Goal: Task Accomplishment & Management: Manage account settings

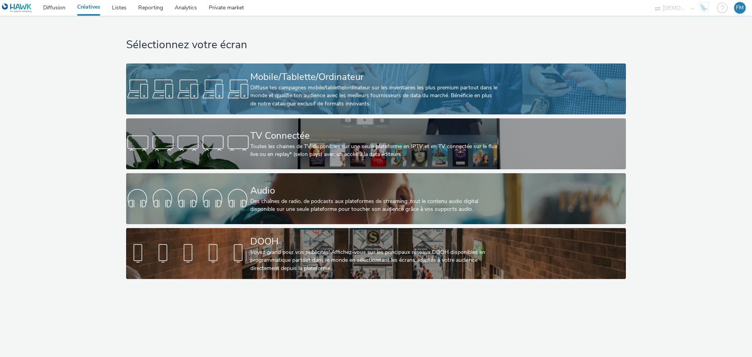
click at [272, 65] on div "Mobile/Tablette/Ordinateur Diffuse tes campagnes mobile/tablette/ordinateur sur…" at bounding box center [374, 88] width 248 height 51
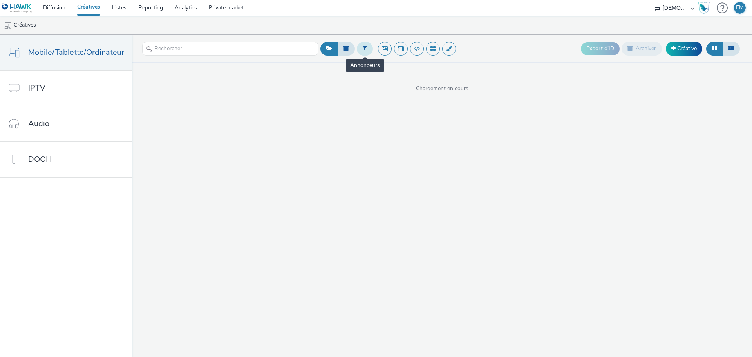
click at [363, 48] on icon at bounding box center [365, 47] width 4 height 5
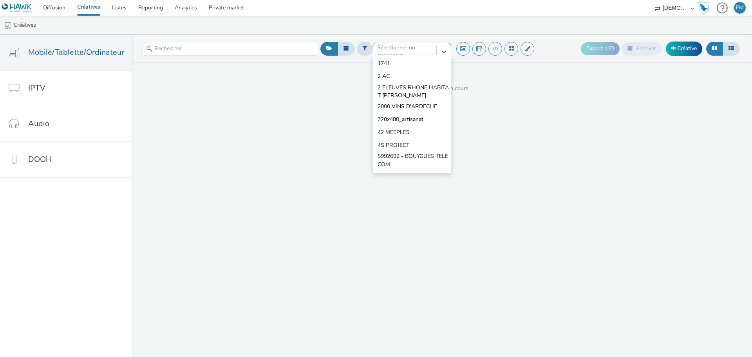
click at [378, 53] on div at bounding box center [404, 51] width 55 height 9
type input "hertr"
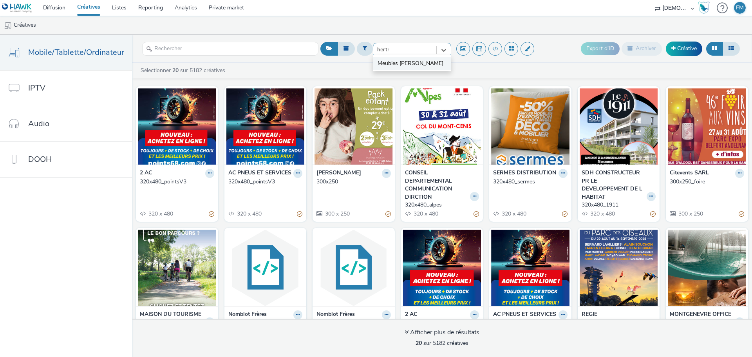
click at [385, 65] on span "Meubles [PERSON_NAME]" at bounding box center [411, 64] width 66 height 8
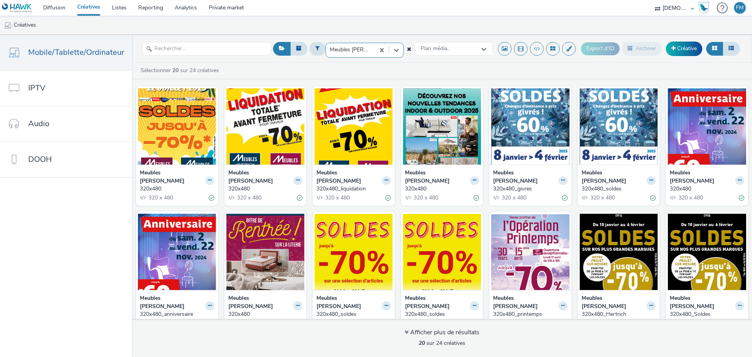
click at [205, 176] on button at bounding box center [209, 180] width 9 height 9
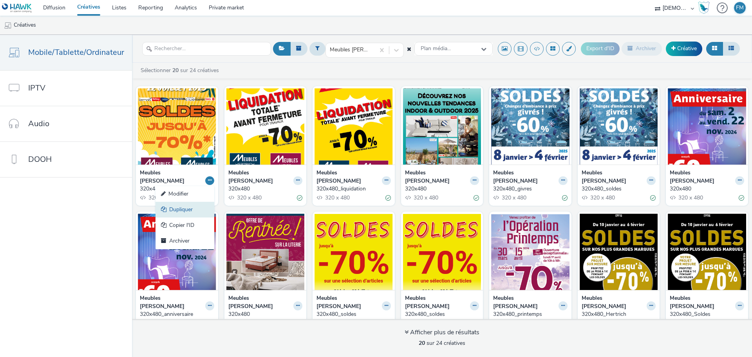
click at [186, 206] on link "Dupliquer" at bounding box center [185, 210] width 59 height 16
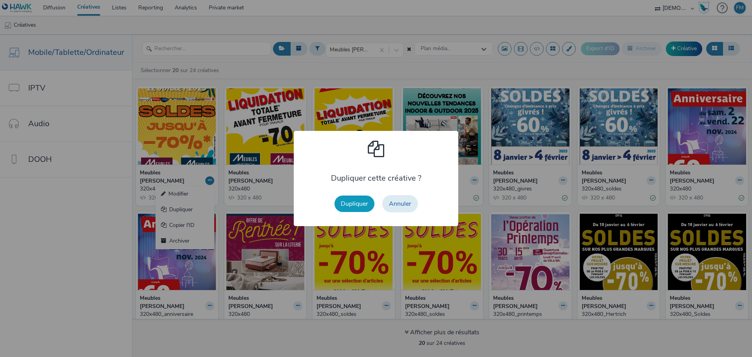
click at [338, 204] on button "Dupliquer" at bounding box center [355, 203] width 40 height 16
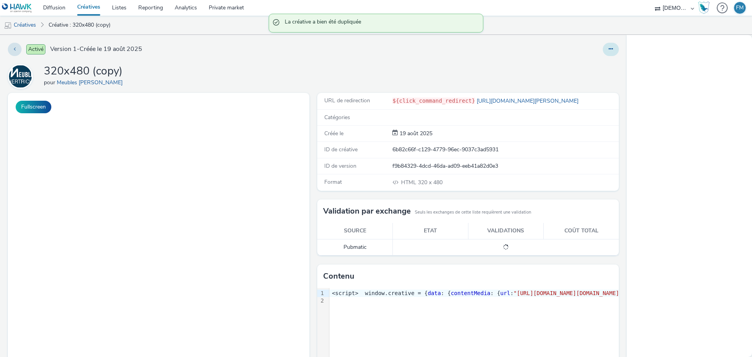
click at [608, 51] on button at bounding box center [611, 49] width 16 height 13
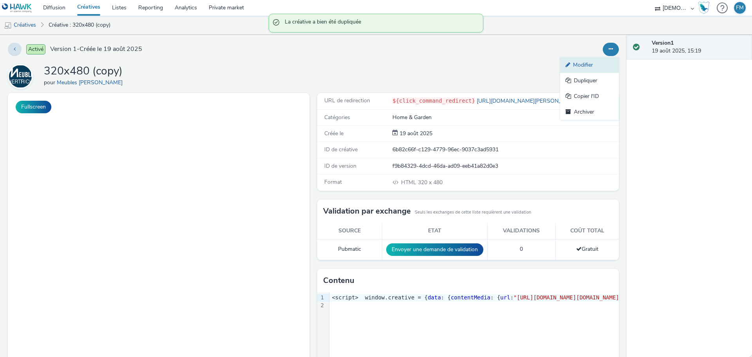
click at [597, 67] on link "Modifier" at bounding box center [589, 65] width 59 height 16
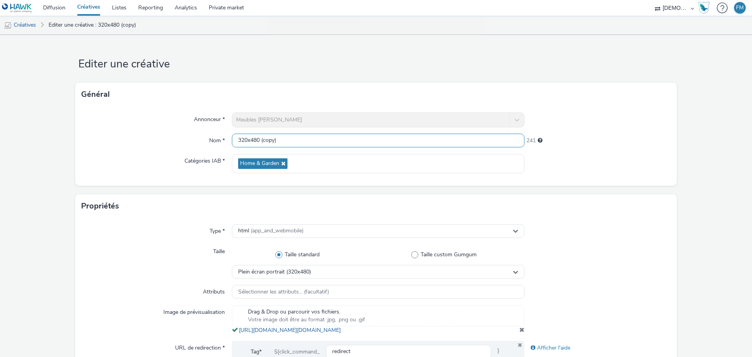
drag, startPoint x: 259, startPoint y: 138, endPoint x: 449, endPoint y: 148, distance: 190.3
click at [449, 148] on div "Annonceur * Meubles [PERSON_NAME] Nom * 320x480 (copy) 241 Catégories IAB * Hom…" at bounding box center [376, 146] width 602 height 80
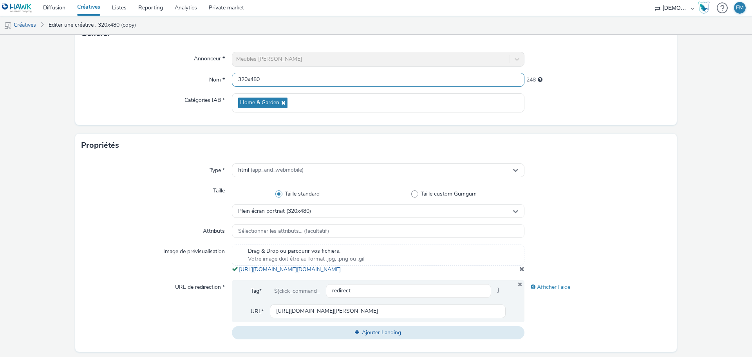
scroll to position [157, 0]
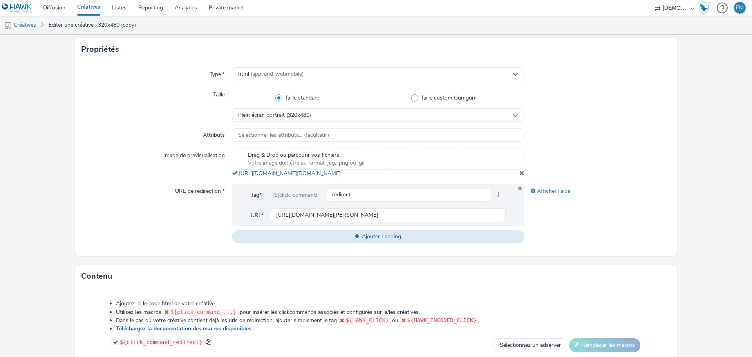
type input "320x480"
click at [519, 176] on span at bounding box center [521, 173] width 5 height 6
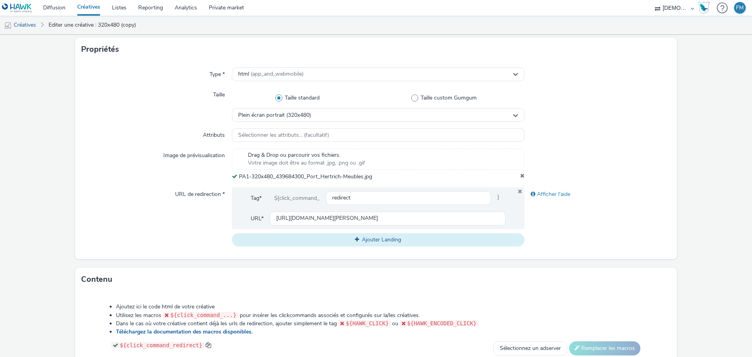
scroll to position [331, 0]
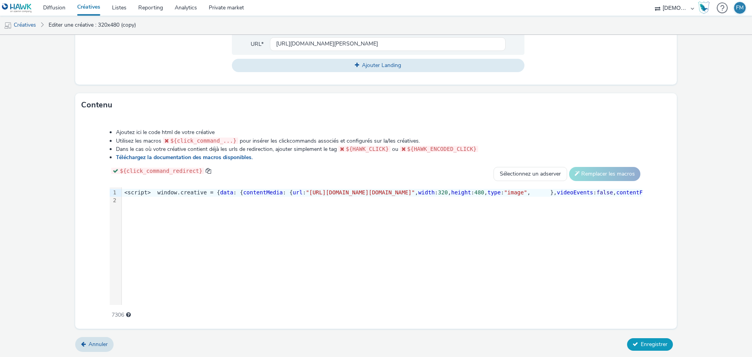
click at [658, 344] on span "Enregistrer" at bounding box center [654, 343] width 27 height 7
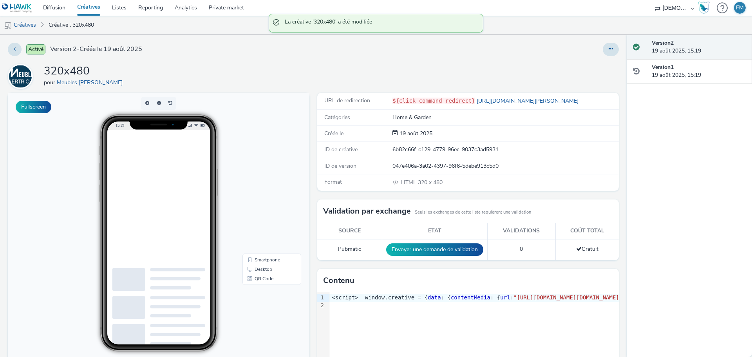
click at [604, 40] on div "Activé Version 2 - Créée le 19 août 2025 320x480 pour Meubles [PERSON_NAME] Ful…" at bounding box center [313, 196] width 627 height 322
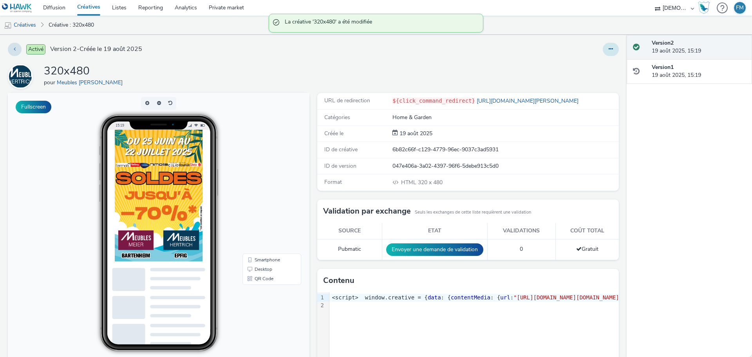
click at [603, 51] on button at bounding box center [611, 49] width 16 height 13
click at [597, 60] on link "Modifier" at bounding box center [589, 65] width 59 height 16
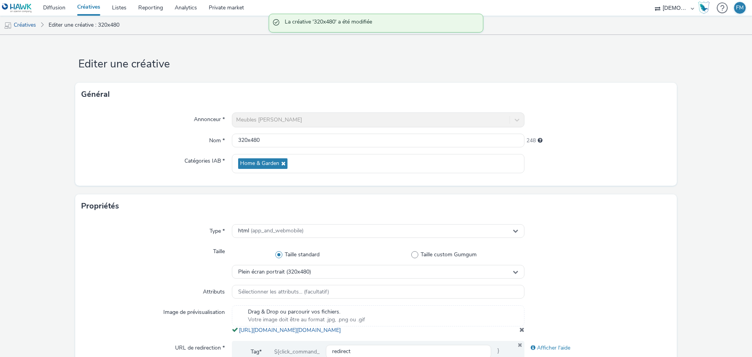
scroll to position [196, 0]
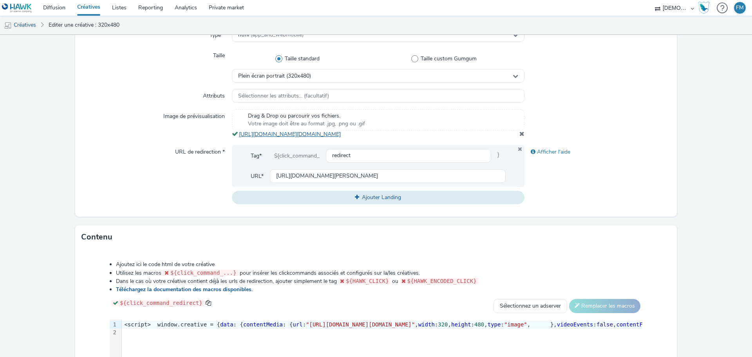
click at [320, 137] on link "[URL][DOMAIN_NAME][DOMAIN_NAME]" at bounding box center [291, 133] width 105 height 7
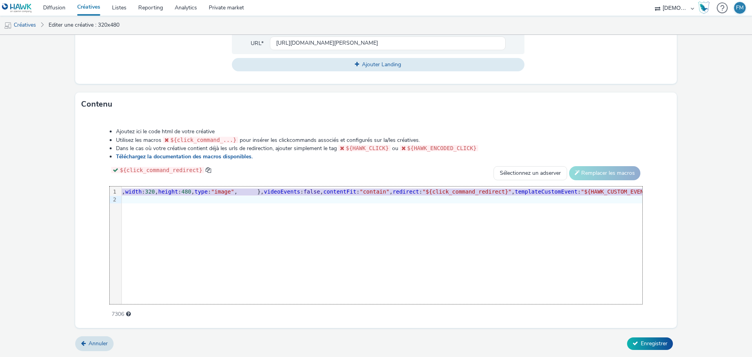
scroll to position [0, 324]
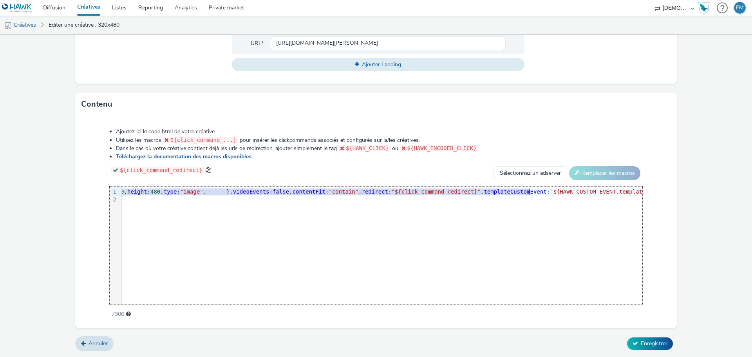
drag, startPoint x: 375, startPoint y: 192, endPoint x: 528, endPoint y: 195, distance: 153.6
click at [91, 195] on span ""[URL][DOMAIN_NAME][DOMAIN_NAME]"" at bounding box center [36, 191] width 109 height 6
click at [635, 341] on button "Enregistrer" at bounding box center [650, 343] width 46 height 13
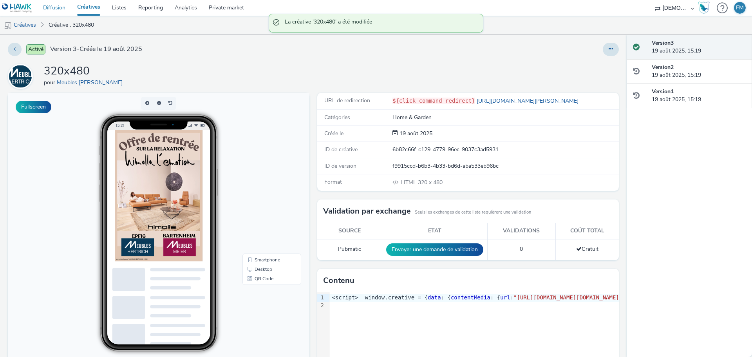
click at [62, 5] on link "Diffusion" at bounding box center [54, 8] width 34 height 16
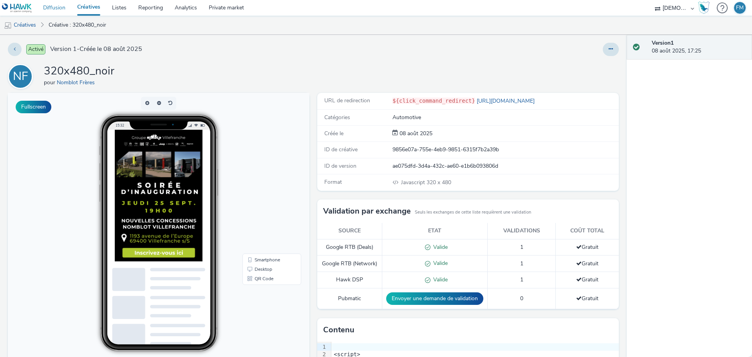
click at [56, 7] on link "Diffusion" at bounding box center [54, 8] width 34 height 16
